Goal: Task Accomplishment & Management: Manage account settings

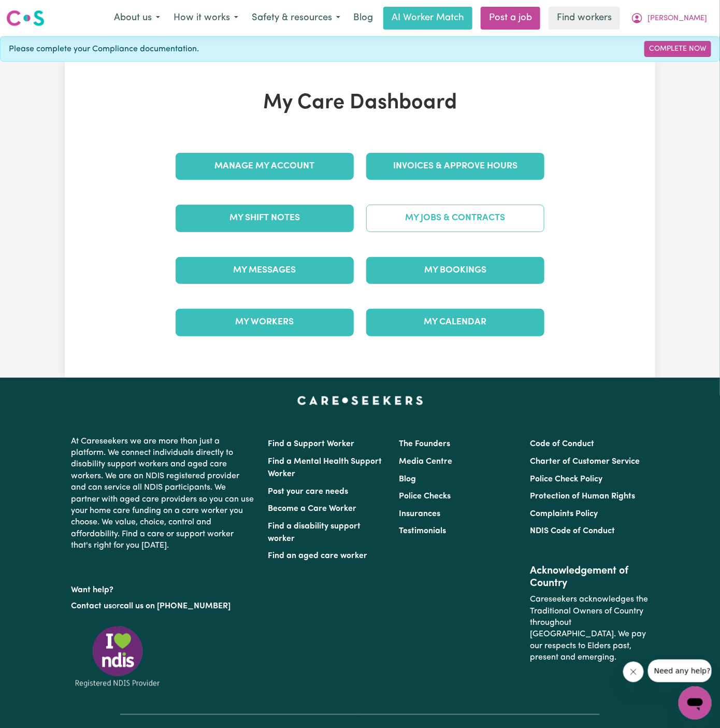
click at [482, 220] on link "My Jobs & Contracts" at bounding box center [455, 218] width 178 height 27
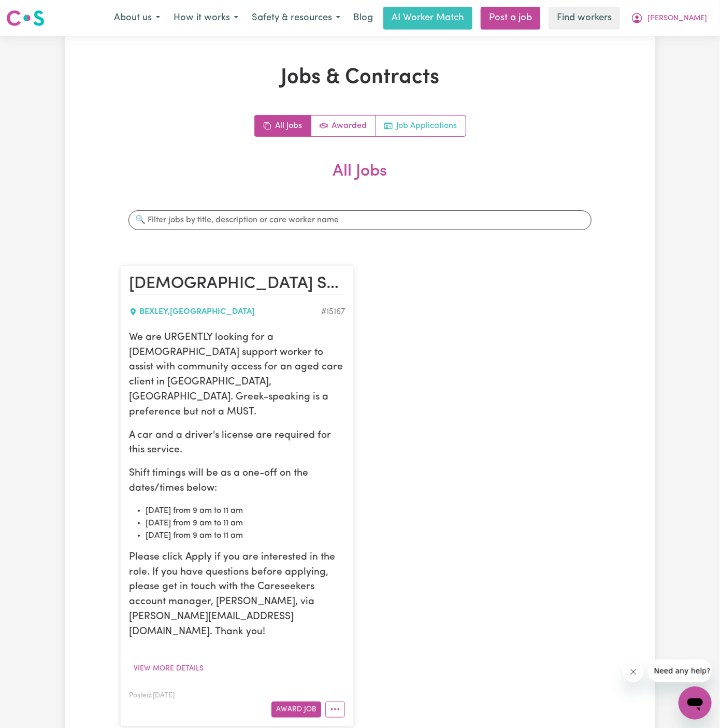
click at [441, 123] on link "Job Applications" at bounding box center [421, 126] width 90 height 21
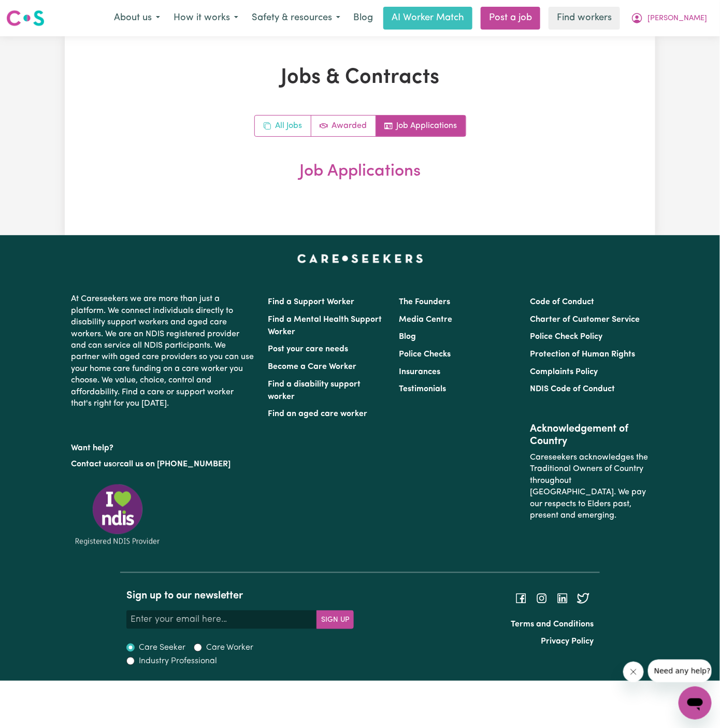
click at [289, 122] on link "All Jobs" at bounding box center [283, 126] width 56 height 21
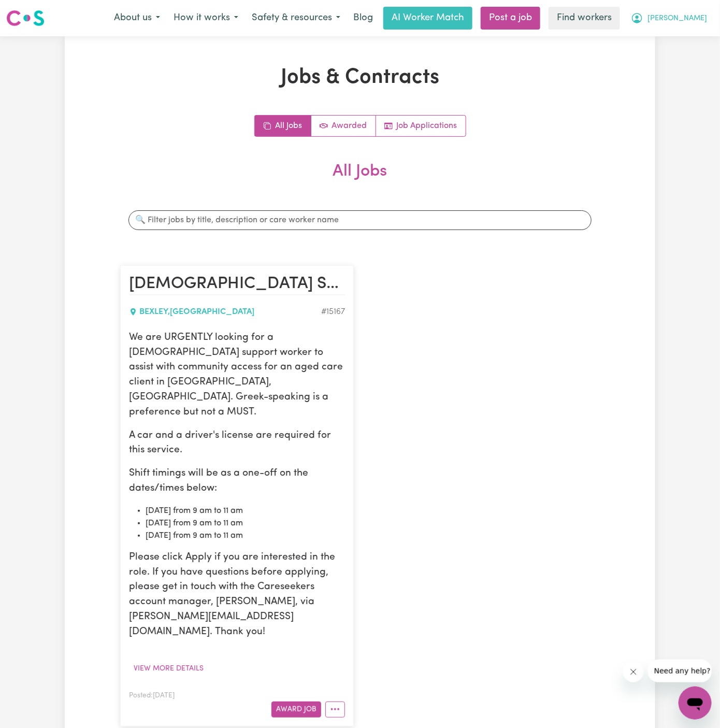
click at [697, 15] on span "[PERSON_NAME]" at bounding box center [678, 18] width 60 height 11
click at [688, 61] on link "Logout" at bounding box center [673, 60] width 82 height 20
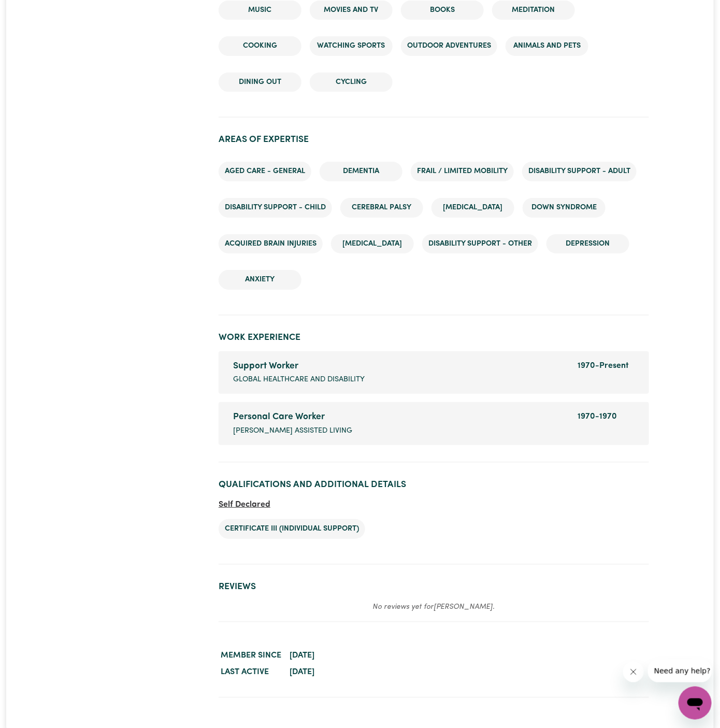
scroll to position [1434, 0]
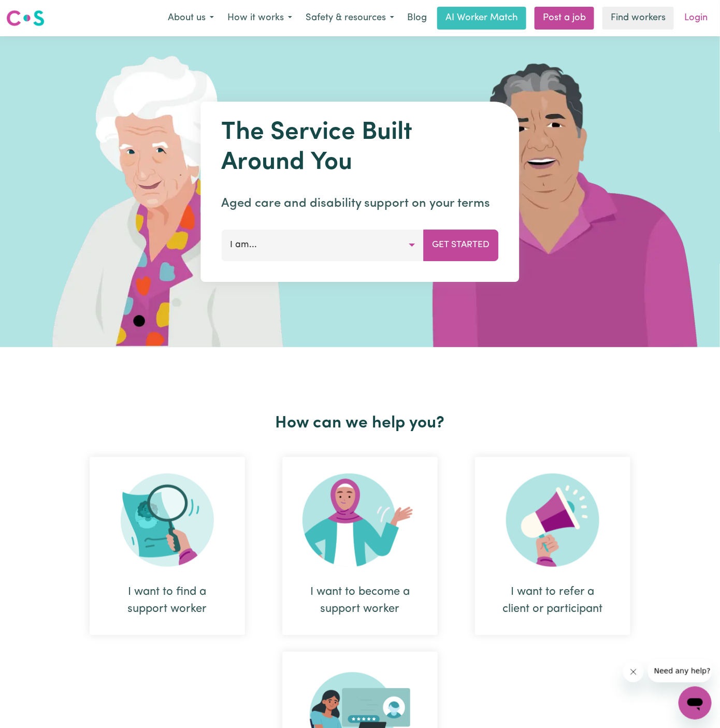
click at [696, 18] on link "Login" at bounding box center [696, 18] width 36 height 23
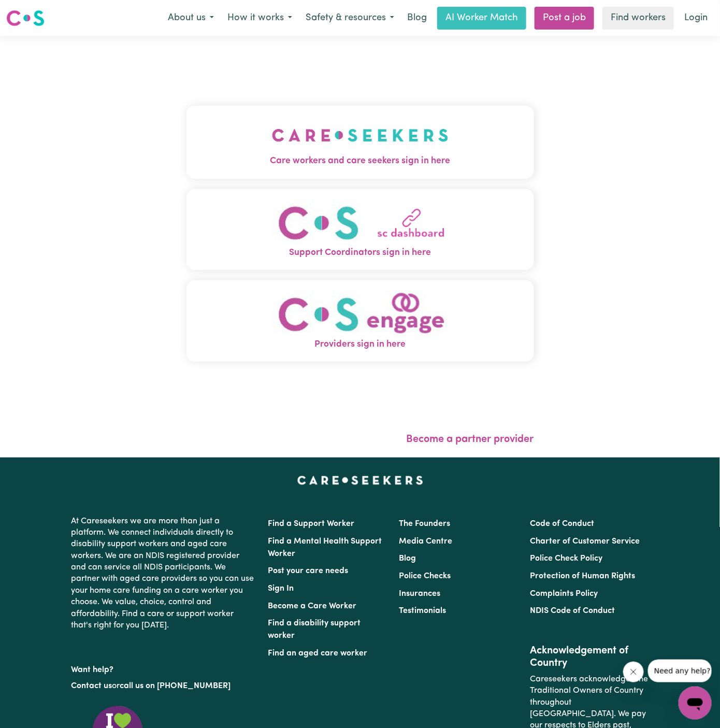
click at [353, 112] on button "Care workers and care seekers sign in here" at bounding box center [361, 142] width 348 height 73
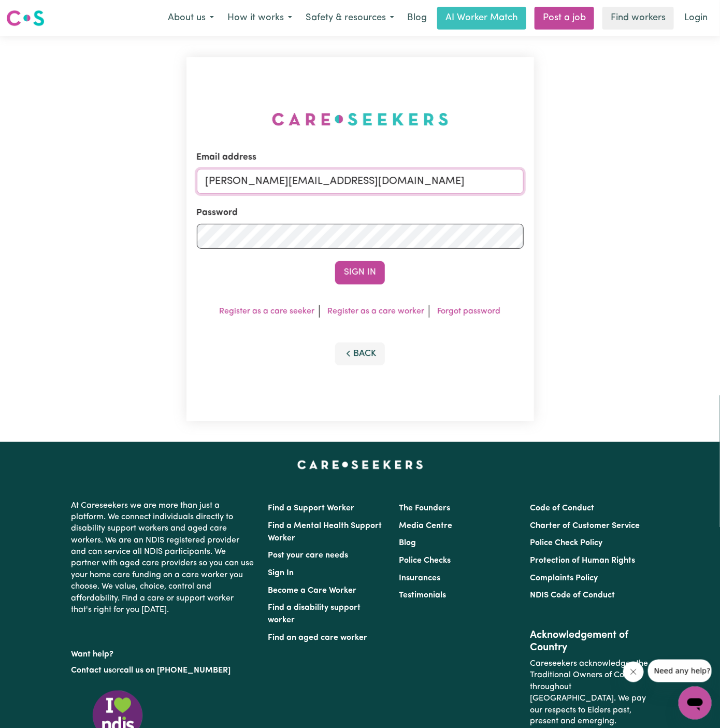
click at [368, 177] on input "dyan@careseekers.com.au" at bounding box center [360, 181] width 327 height 25
type input "superuser~GrahamWhiteKNC@careseekers.com.au"
drag, startPoint x: 261, startPoint y: 180, endPoint x: 634, endPoint y: 180, distance: 373.1
click at [634, 180] on div "Email address superuser~GrahamWhiteKNC@careseekers.com.au Password Sign In Regi…" at bounding box center [360, 239] width 720 height 406
click at [335, 261] on button "Sign In" at bounding box center [360, 272] width 50 height 23
